Goal: Task Accomplishment & Management: Manage account settings

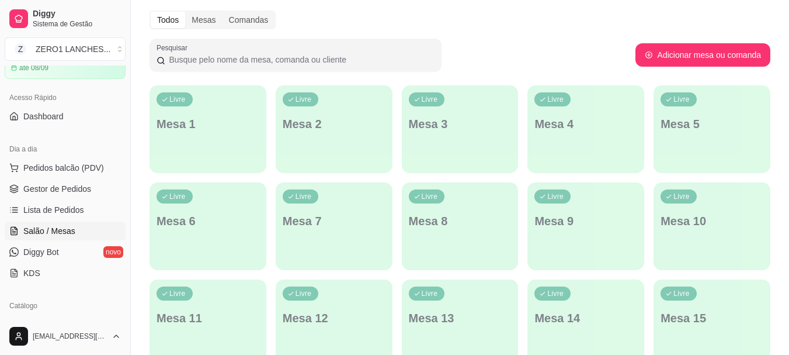
scroll to position [85, 0]
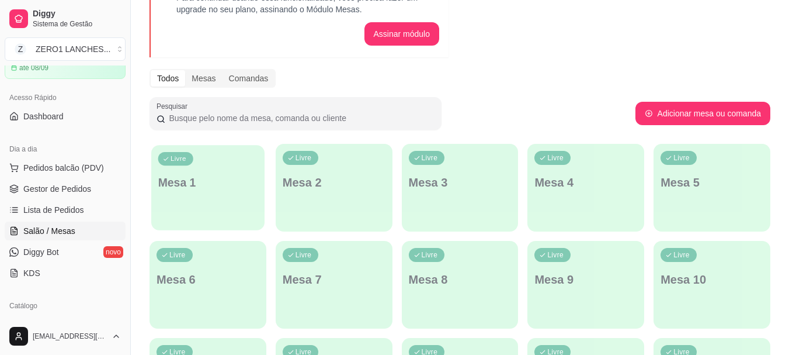
click at [185, 182] on p "Mesa 1" at bounding box center [208, 183] width 100 height 16
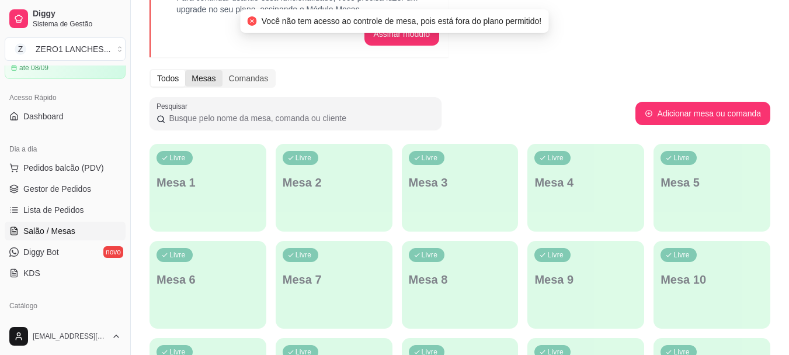
click at [214, 74] on div "Mesas" at bounding box center [203, 78] width 37 height 16
click at [185, 70] on input "Mesas" at bounding box center [185, 70] width 0 height 0
click at [239, 74] on div "Comandas" at bounding box center [249, 78] width 53 height 16
click at [223, 70] on input "Comandas" at bounding box center [223, 70] width 0 height 0
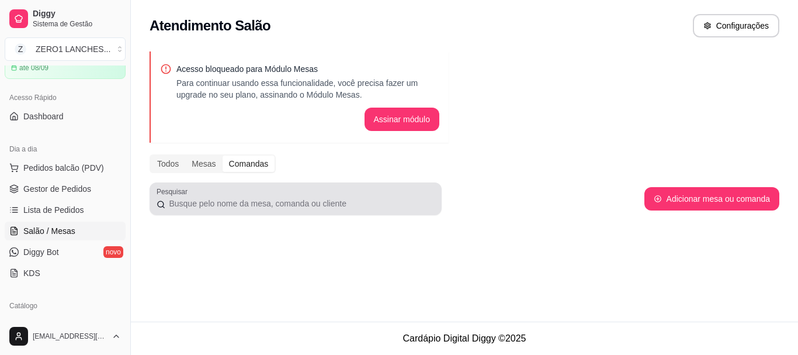
click at [235, 200] on input "Pesquisar" at bounding box center [299, 203] width 269 height 12
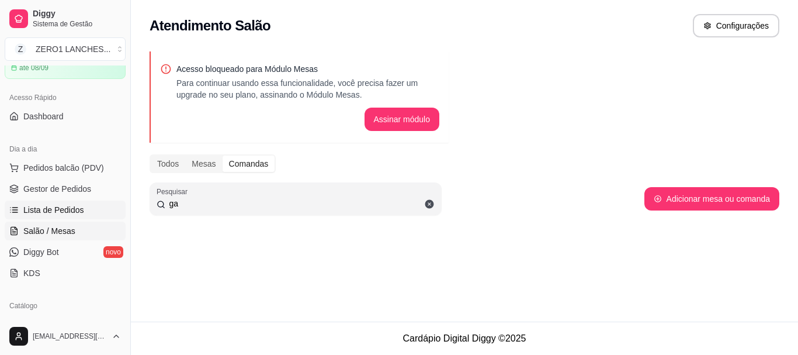
type input "ga"
click at [51, 209] on span "Lista de Pedidos" at bounding box center [53, 210] width 61 height 12
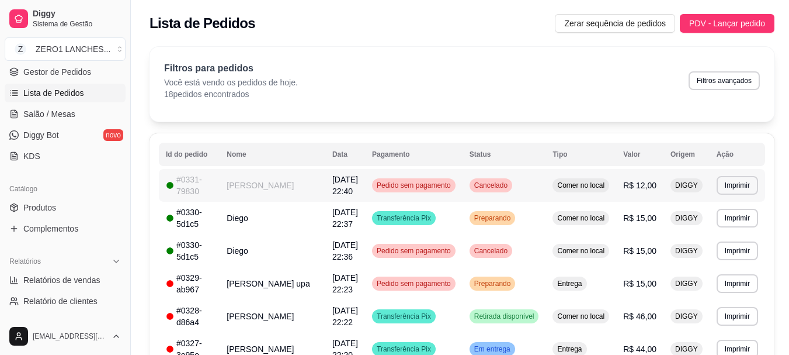
click at [266, 190] on td "[PERSON_NAME]" at bounding box center [273, 185] width 106 height 33
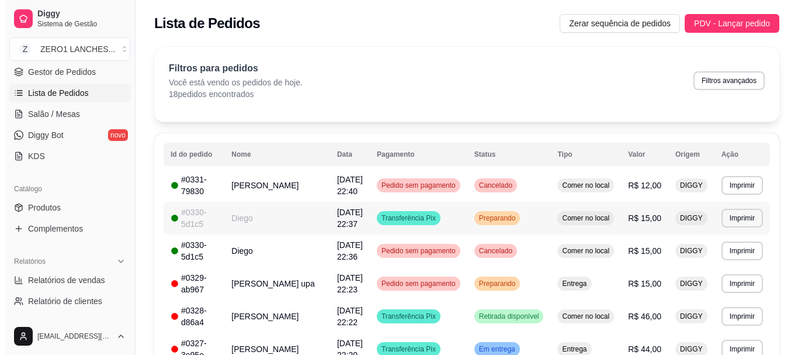
scroll to position [117, 0]
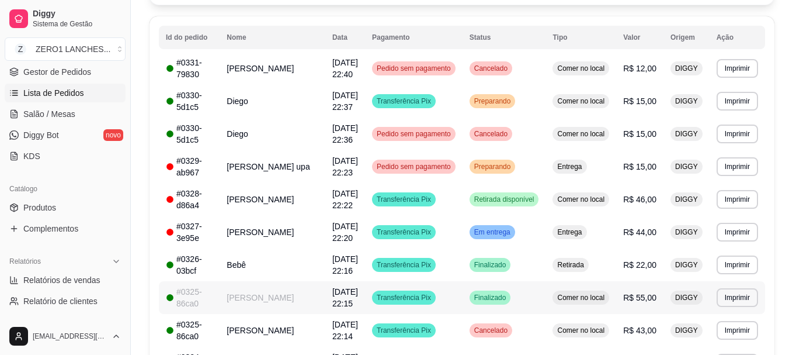
click at [262, 291] on td "[PERSON_NAME]" at bounding box center [273, 297] width 106 height 33
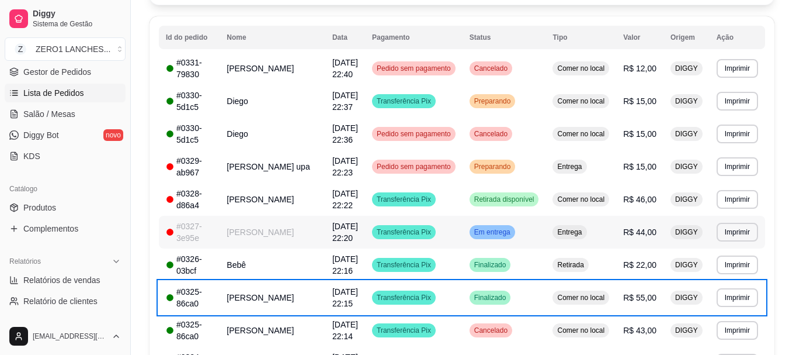
scroll to position [0, 0]
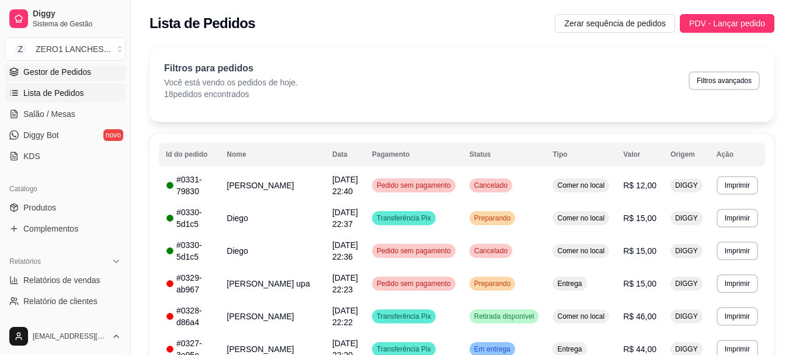
click at [67, 76] on span "Gestor de Pedidos" at bounding box center [57, 72] width 68 height 12
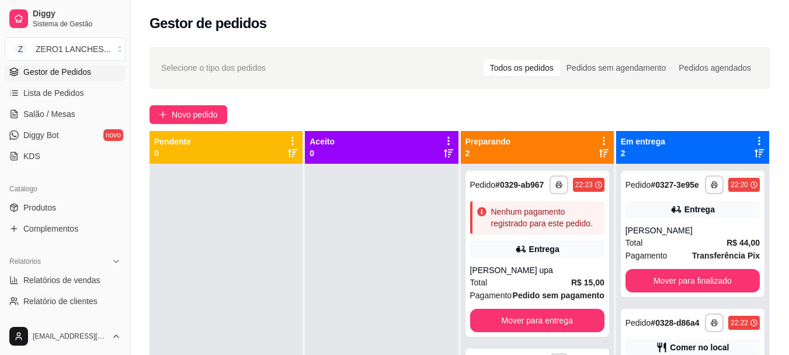
scroll to position [33, 0]
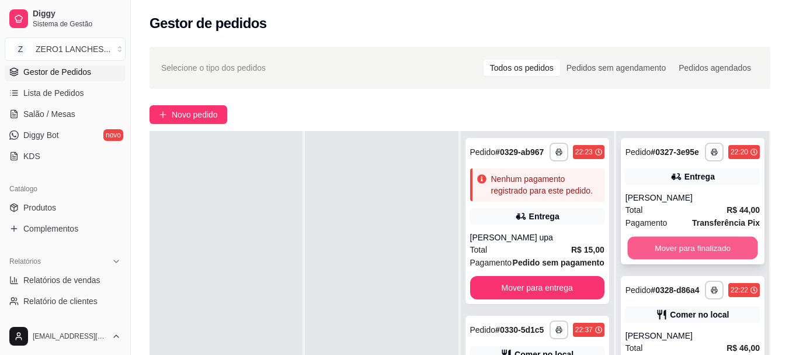
click at [703, 245] on button "Mover para finalizado" at bounding box center [692, 248] width 130 height 23
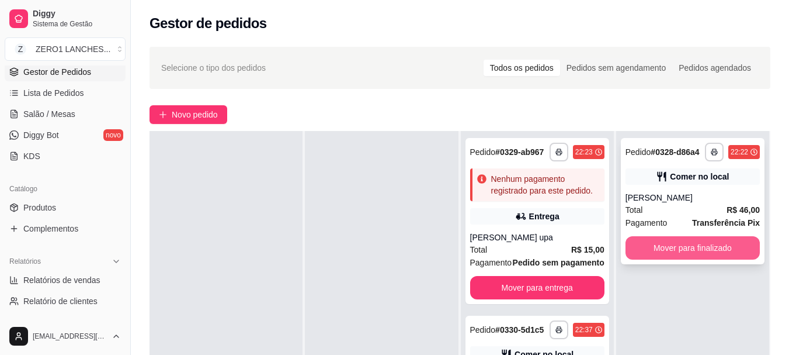
click at [704, 245] on button "Mover para finalizado" at bounding box center [693, 247] width 134 height 23
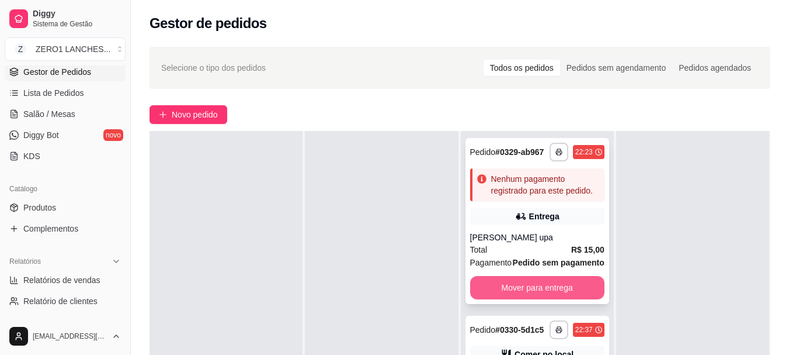
click at [561, 283] on button "Mover para entrega" at bounding box center [537, 287] width 134 height 23
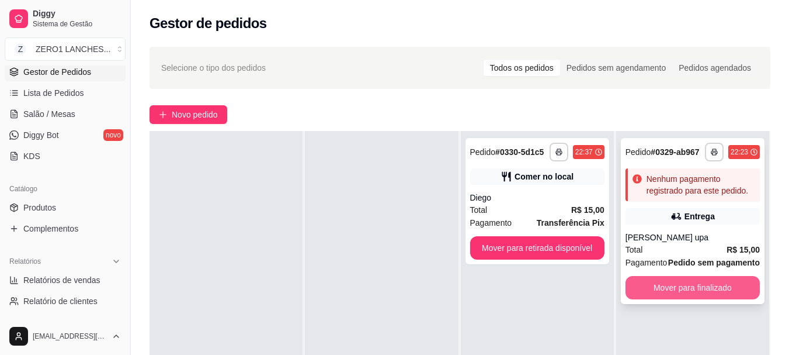
click at [701, 282] on button "Mover para finalizado" at bounding box center [693, 287] width 134 height 23
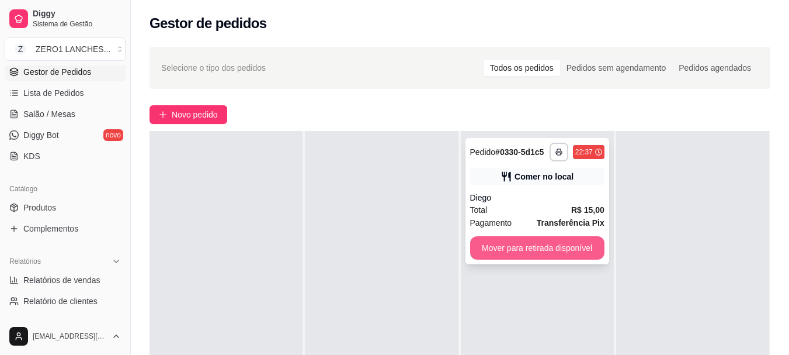
click at [565, 248] on button "Mover para retirada disponível" at bounding box center [537, 247] width 134 height 23
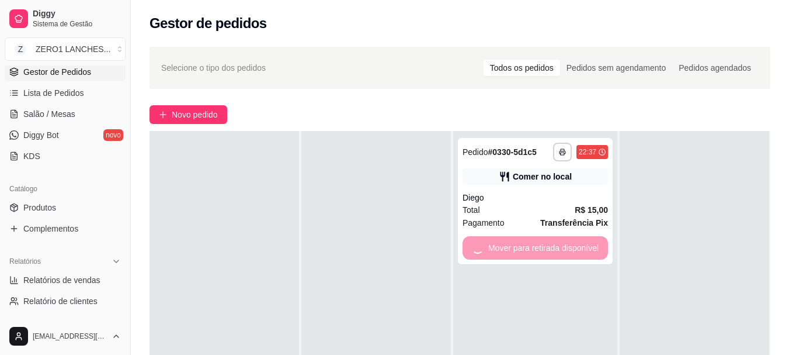
scroll to position [0, 0]
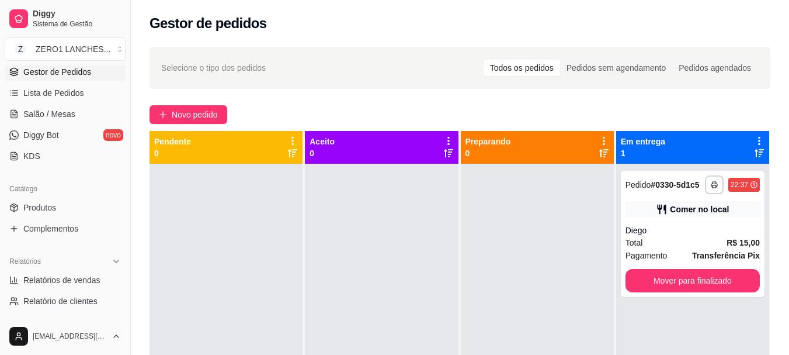
click at [409, 110] on div "Novo pedido" at bounding box center [460, 114] width 621 height 19
click at [79, 102] on link "Lista de Pedidos" at bounding box center [65, 93] width 121 height 19
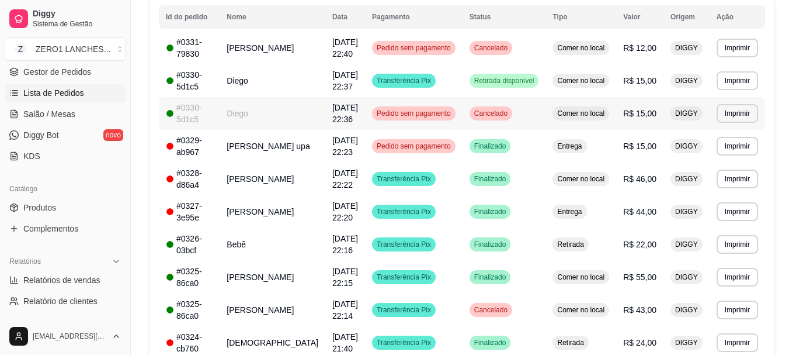
scroll to position [20, 0]
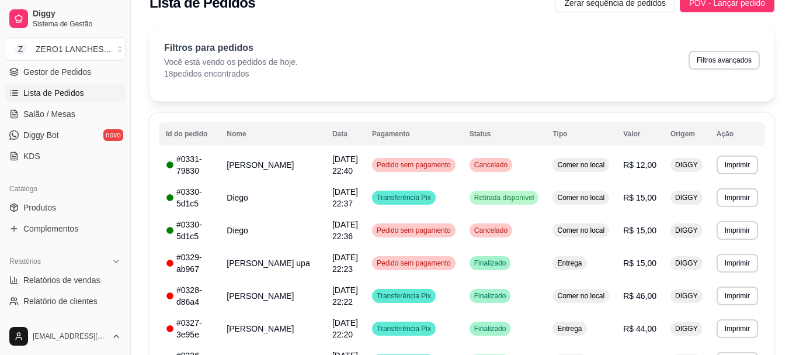
click at [475, 77] on div "Filtros para pedidos Você está vendo os pedidos de hoje. 18 pedidos encontrados…" at bounding box center [462, 60] width 596 height 39
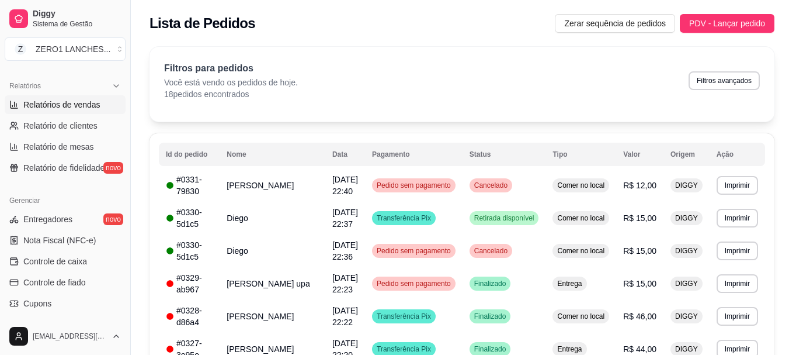
scroll to position [292, 0]
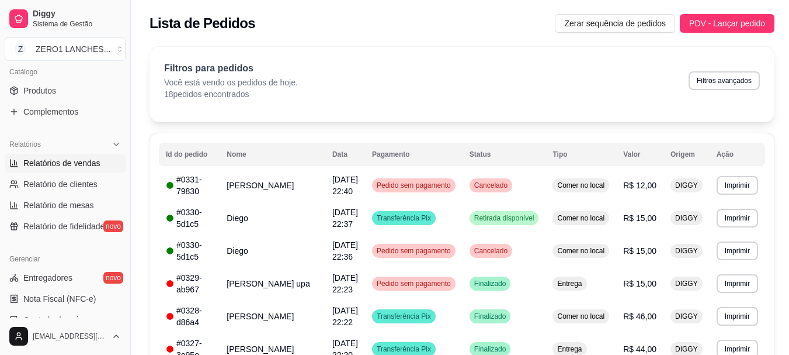
click at [78, 164] on span "Relatórios de vendas" at bounding box center [61, 163] width 77 height 12
select select "ALL"
select select "0"
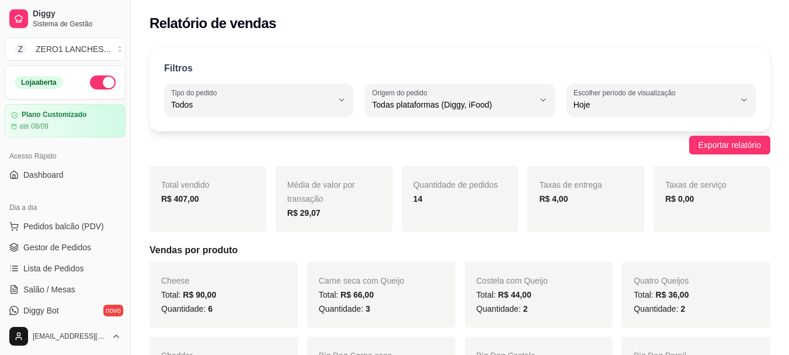
click at [96, 78] on button "button" at bounding box center [103, 82] width 26 height 14
